Goal: Find specific page/section: Find specific page/section

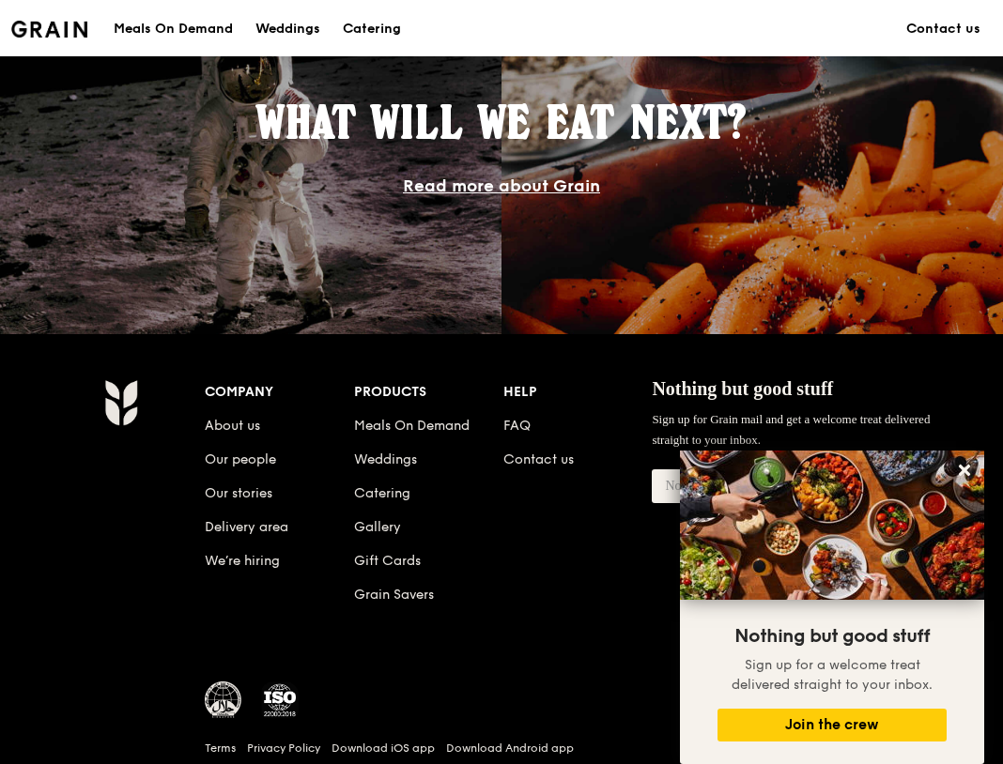
scroll to position [1760, 0]
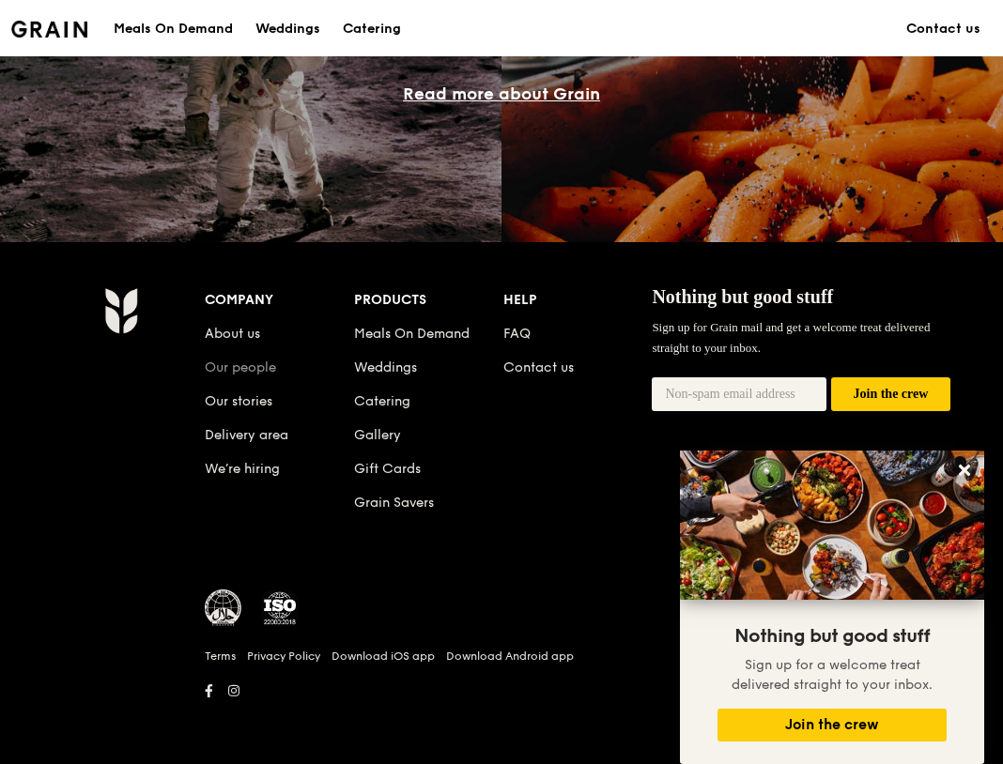
click at [238, 372] on link "Our people" at bounding box center [240, 368] width 71 height 16
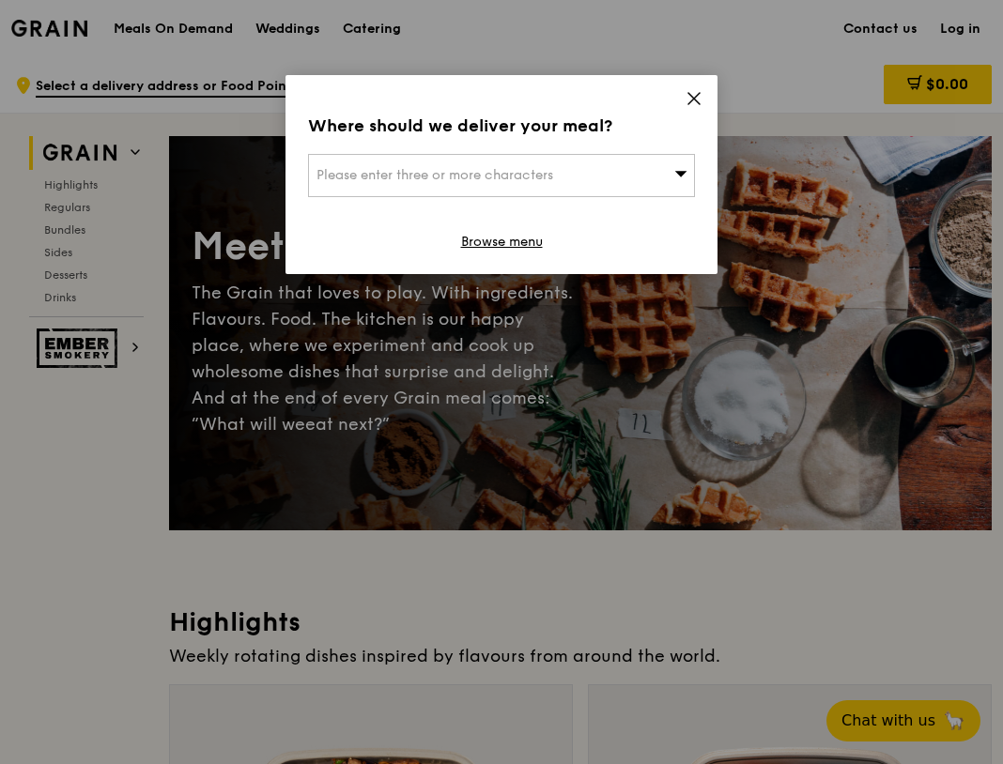
click at [699, 100] on div "Where should we deliver your meal? Please enter three or more characters Browse…" at bounding box center [501, 174] width 432 height 199
click at [706, 100] on div "Where should we deliver your meal? Please enter three or more characters Browse…" at bounding box center [501, 174] width 432 height 199
click at [694, 98] on icon at bounding box center [693, 98] width 11 height 11
